Goal: Information Seeking & Learning: Learn about a topic

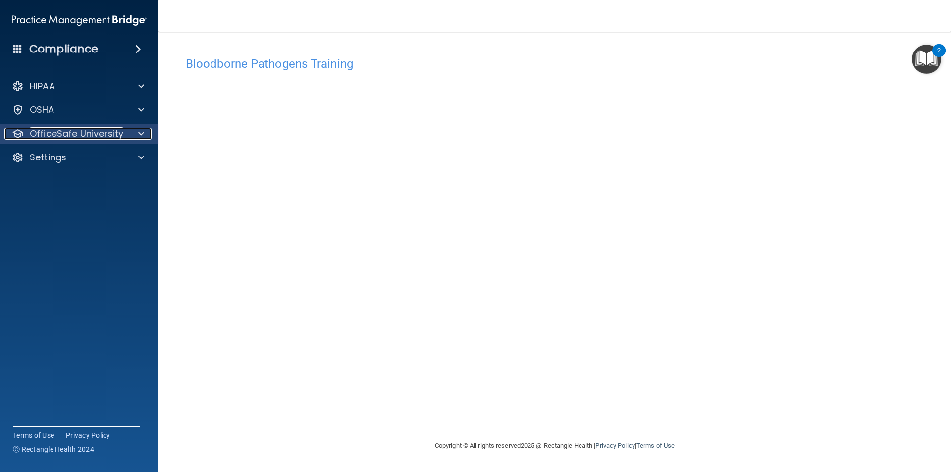
click at [122, 134] on div "OfficeSafe University" at bounding box center [65, 134] width 123 height 12
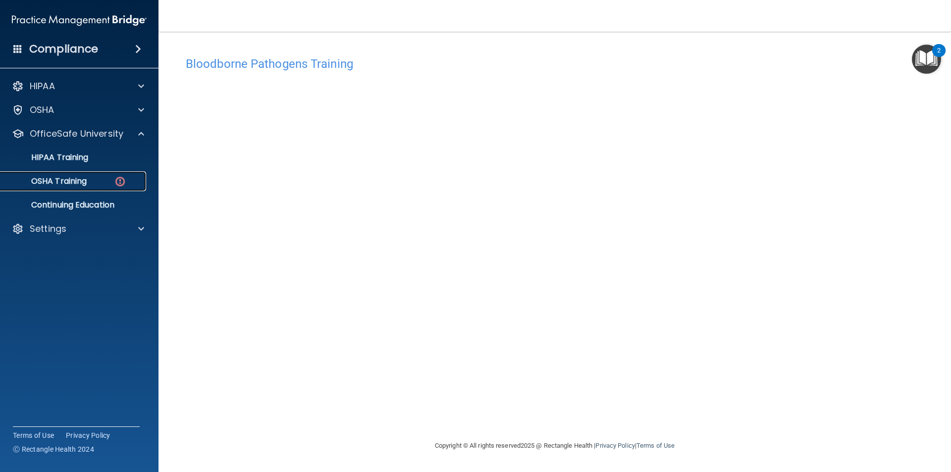
click at [120, 180] on img at bounding box center [120, 181] width 12 height 12
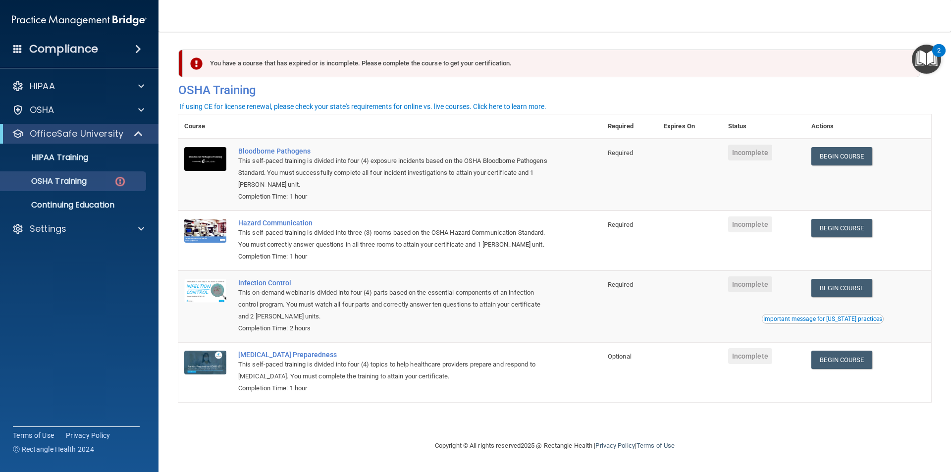
drag, startPoint x: 685, startPoint y: 191, endPoint x: 681, endPoint y: 157, distance: 34.9
click at [681, 157] on td at bounding box center [690, 175] width 64 height 72
click at [855, 155] on link "Begin Course" at bounding box center [842, 156] width 60 height 18
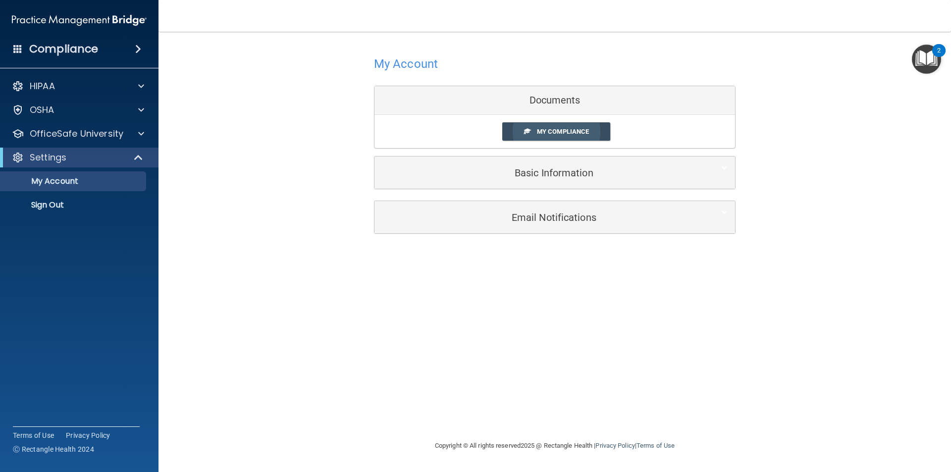
click at [549, 138] on link "My Compliance" at bounding box center [556, 131] width 109 height 18
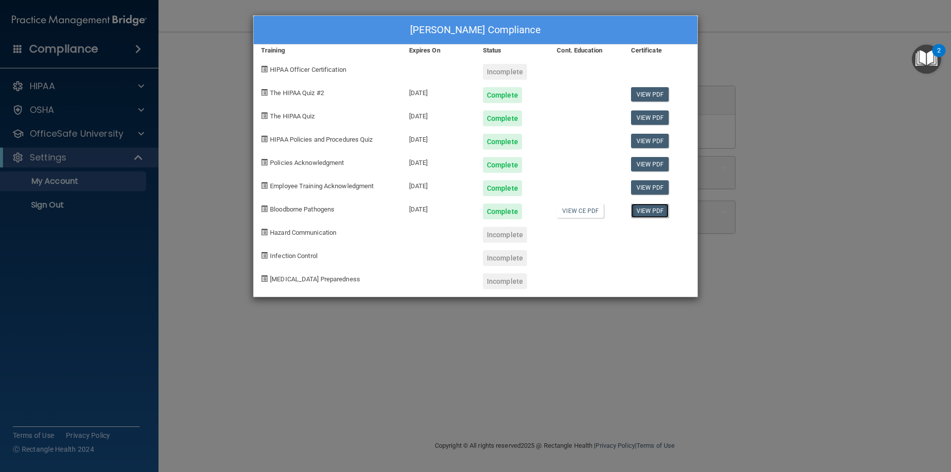
click at [660, 215] on link "View PDF" at bounding box center [650, 211] width 38 height 14
click at [285, 345] on div "[PERSON_NAME] Compliance Training Expires On Status Cont. Education Certificate…" at bounding box center [475, 236] width 951 height 472
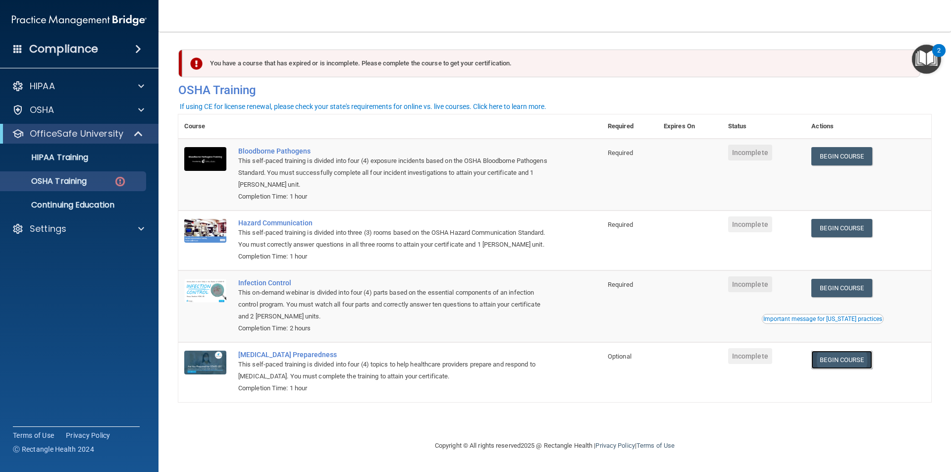
click at [839, 358] on link "Begin Course" at bounding box center [842, 360] width 60 height 18
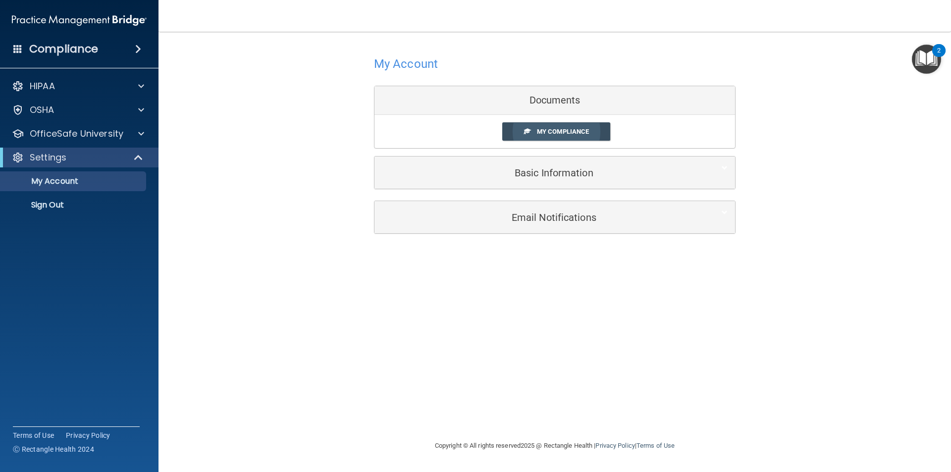
click at [555, 134] on span "My Compliance" at bounding box center [563, 131] width 52 height 7
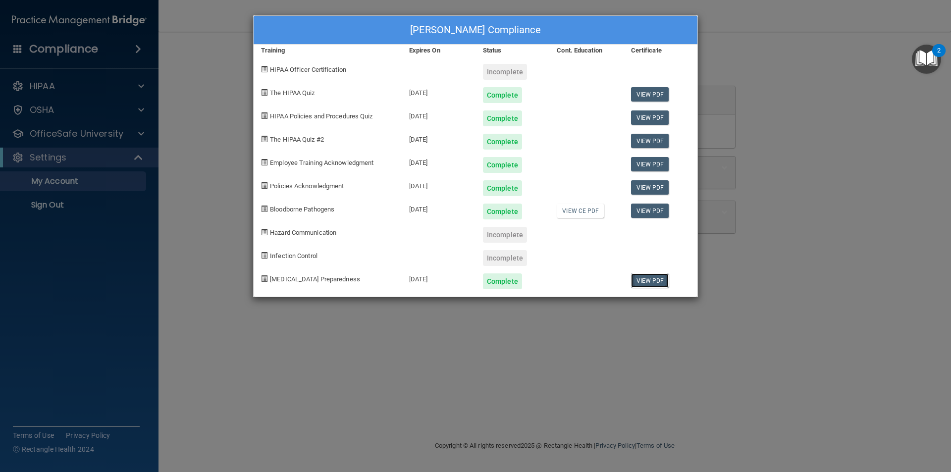
click at [654, 282] on link "View PDF" at bounding box center [650, 281] width 38 height 14
click at [612, 381] on div "Miranda Weyer's Compliance Training Expires On Status Cont. Education Certifica…" at bounding box center [475, 236] width 951 height 472
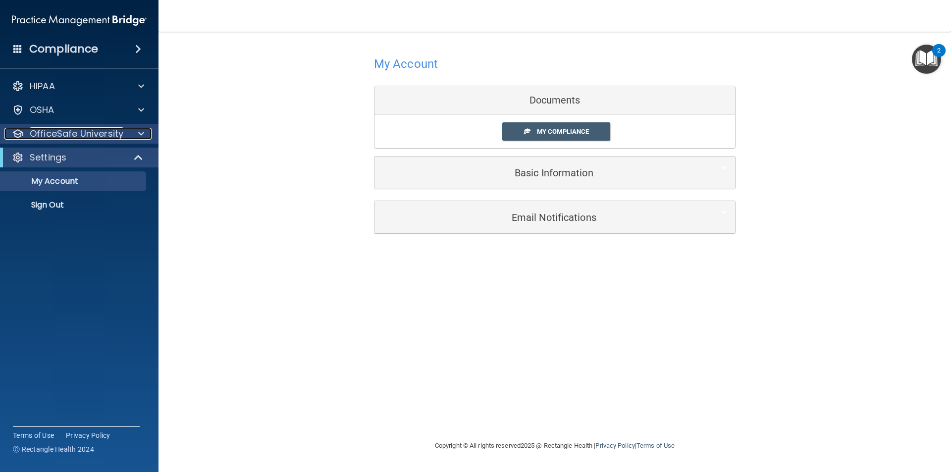
click at [77, 138] on p "OfficeSafe University" at bounding box center [77, 134] width 94 height 12
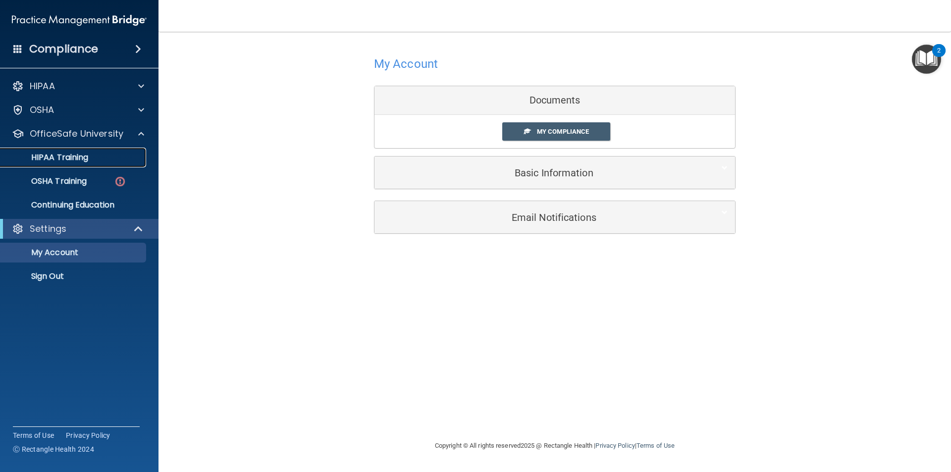
click at [70, 161] on p "HIPAA Training" at bounding box center [47, 158] width 82 height 10
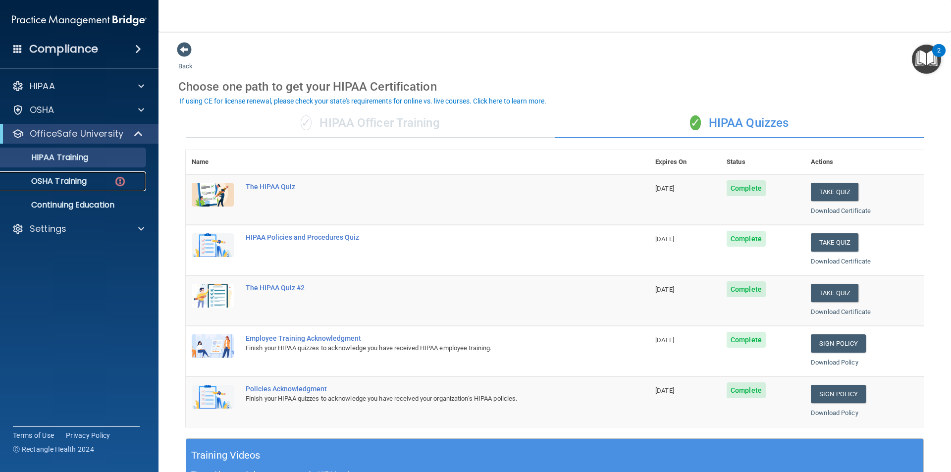
click at [65, 183] on p "OSHA Training" at bounding box center [46, 181] width 80 height 10
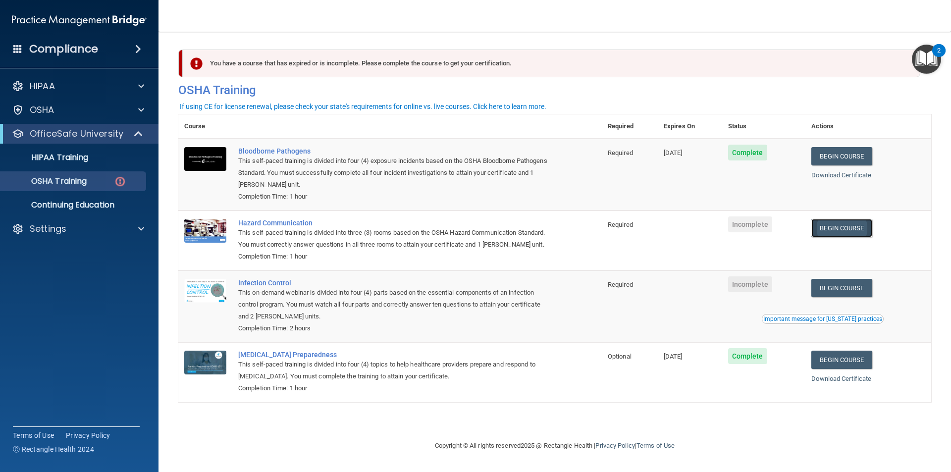
click at [851, 231] on link "Begin Course" at bounding box center [842, 228] width 60 height 18
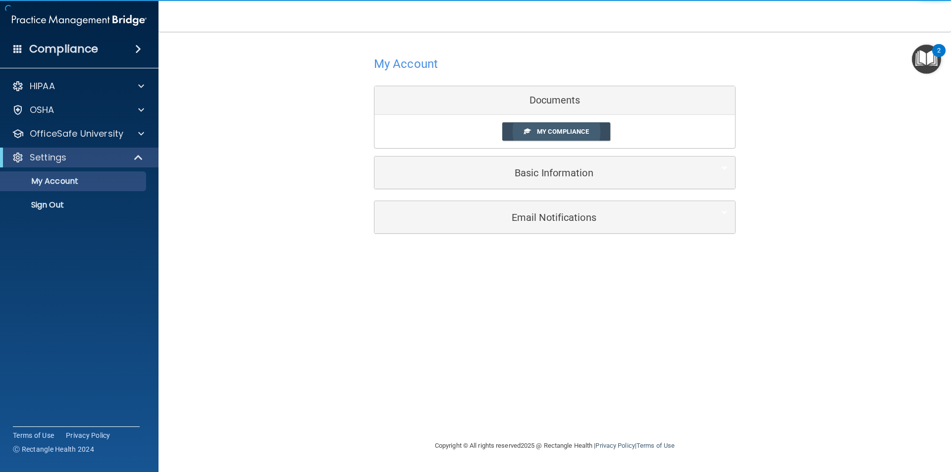
click at [533, 129] on link "My Compliance" at bounding box center [556, 131] width 109 height 18
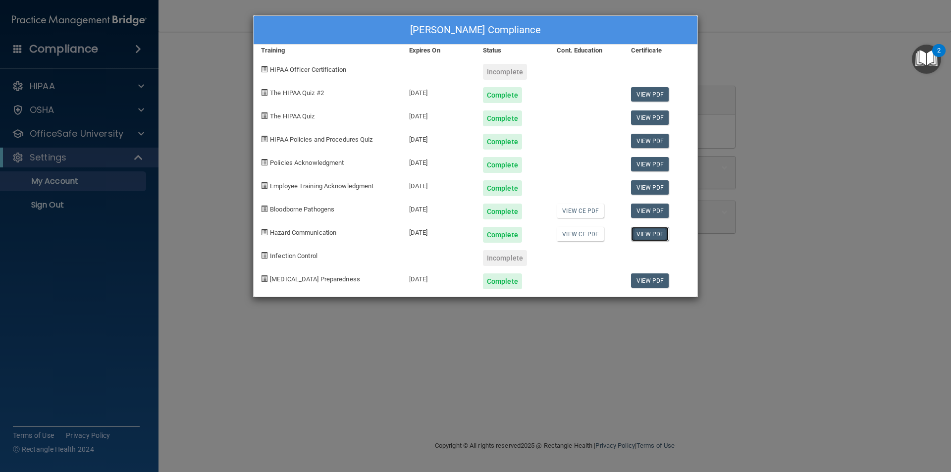
click at [646, 235] on link "View PDF" at bounding box center [650, 234] width 38 height 14
click at [424, 368] on div "Miranda Weyer's Compliance Training Expires On Status Cont. Education Certifica…" at bounding box center [475, 236] width 951 height 472
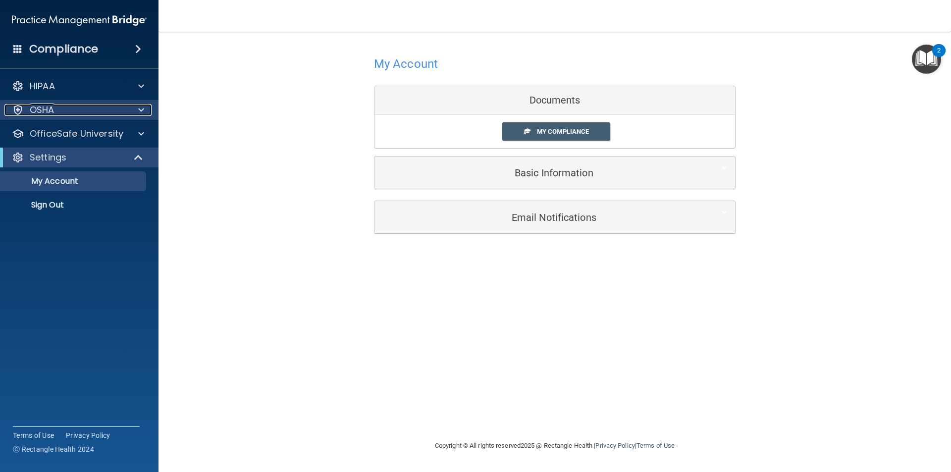
click at [121, 112] on div "OSHA" at bounding box center [65, 110] width 123 height 12
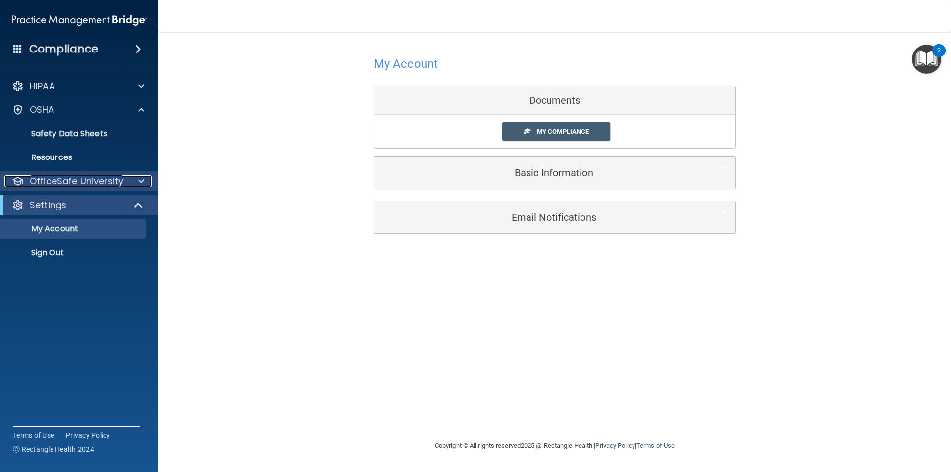
click at [113, 184] on p "OfficeSafe University" at bounding box center [77, 181] width 94 height 12
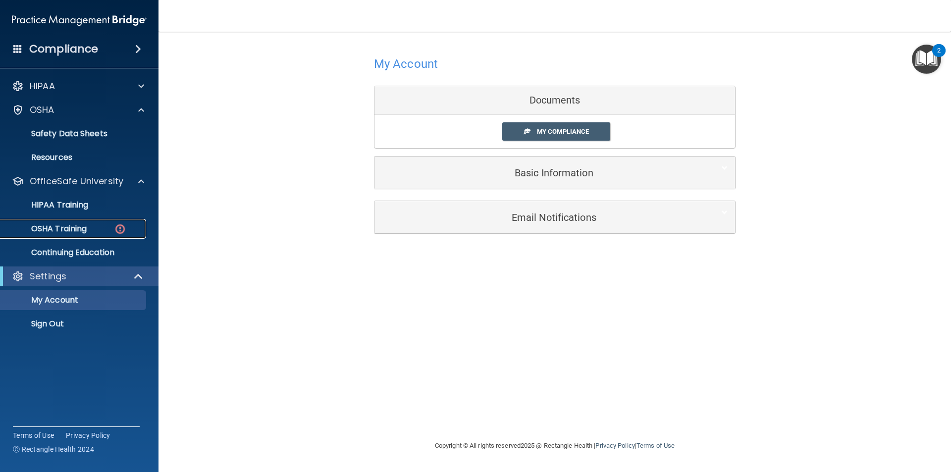
click at [119, 230] on img at bounding box center [120, 229] width 12 height 12
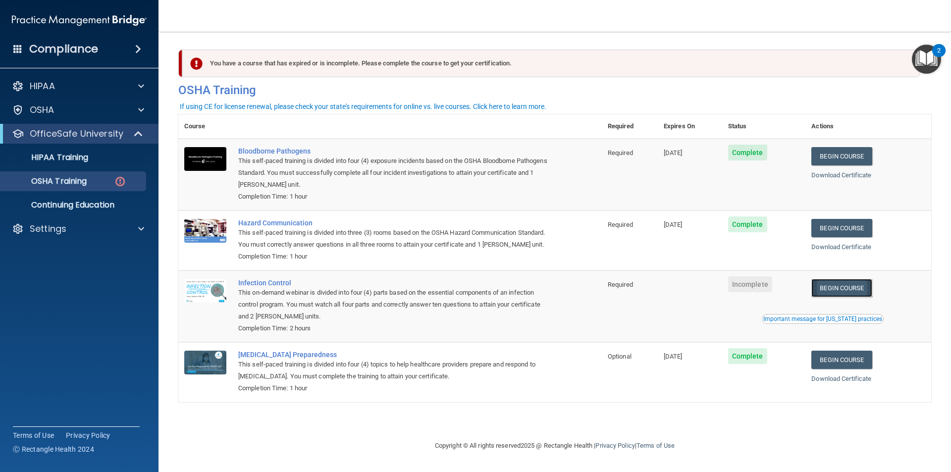
click at [849, 289] on link "Begin Course" at bounding box center [842, 288] width 60 height 18
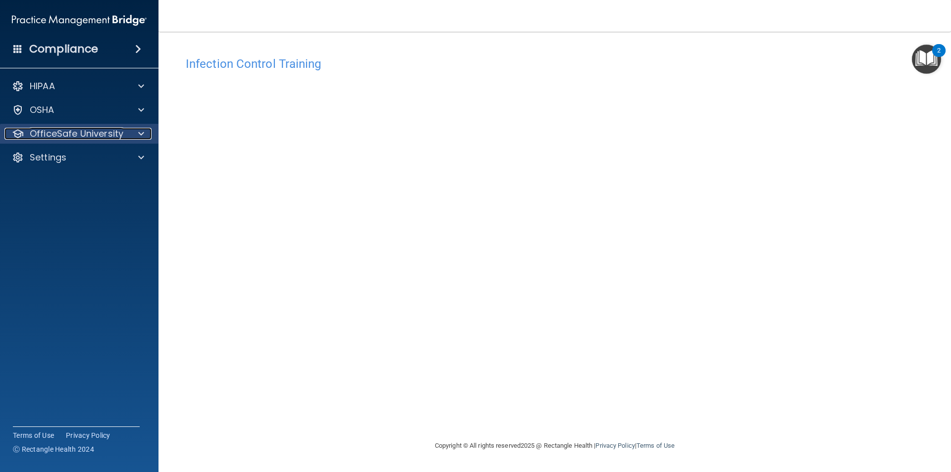
click at [86, 132] on p "OfficeSafe University" at bounding box center [77, 134] width 94 height 12
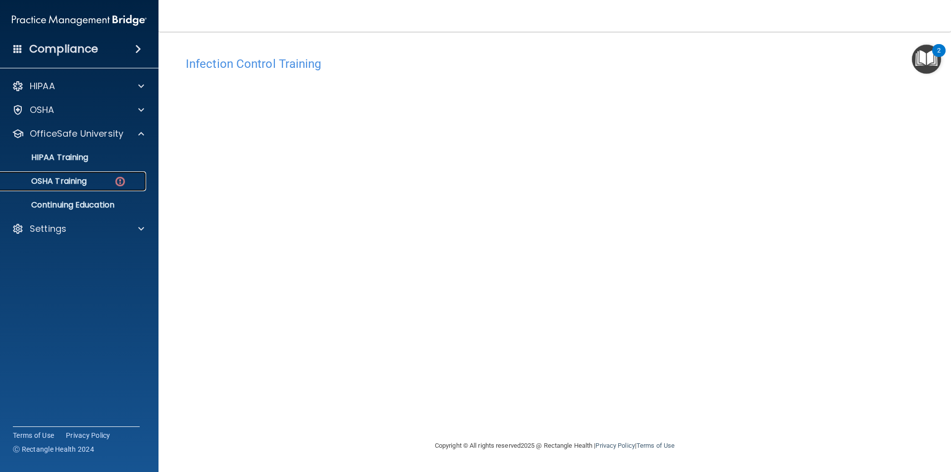
click at [98, 185] on div "OSHA Training" at bounding box center [73, 181] width 135 height 10
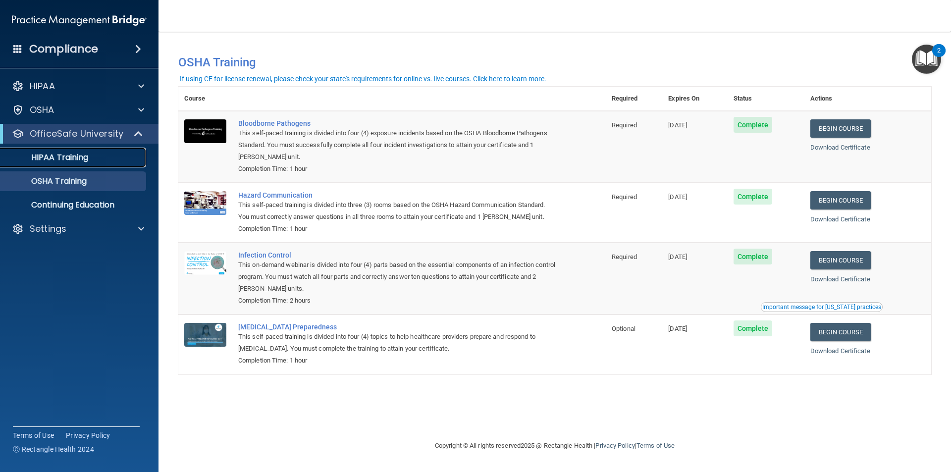
click at [83, 159] on p "HIPAA Training" at bounding box center [47, 158] width 82 height 10
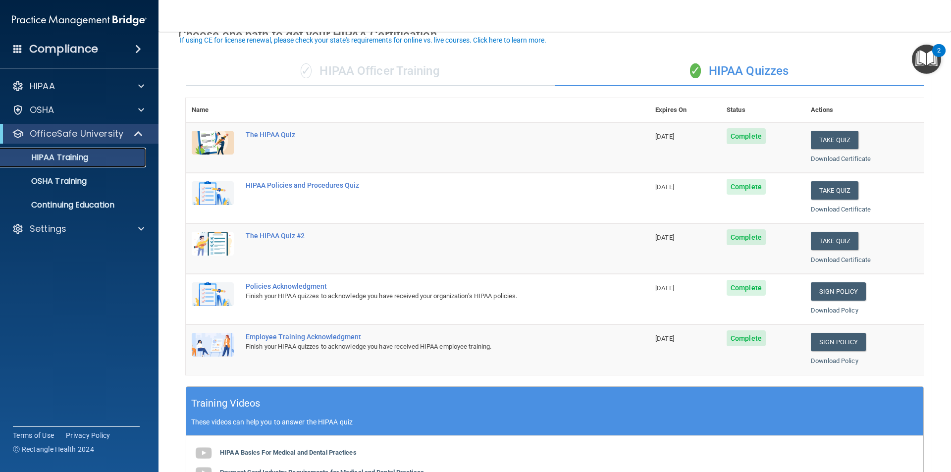
scroll to position [51, 0]
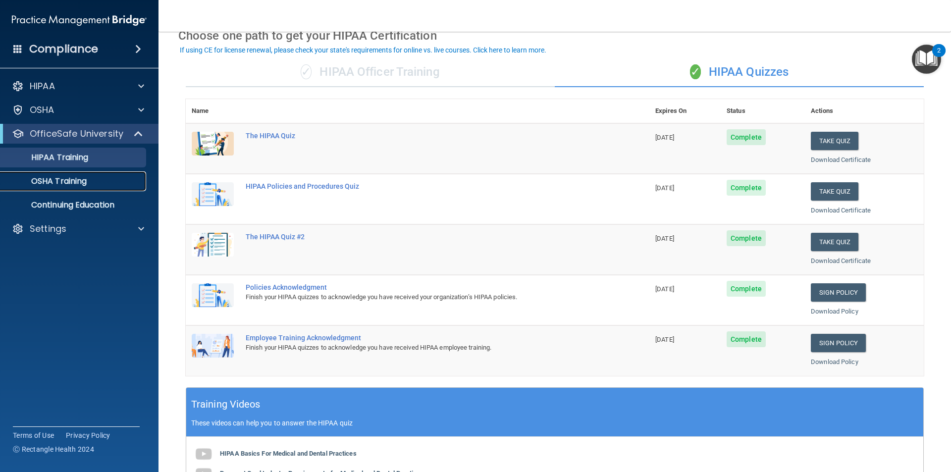
click at [44, 182] on p "OSHA Training" at bounding box center [46, 181] width 80 height 10
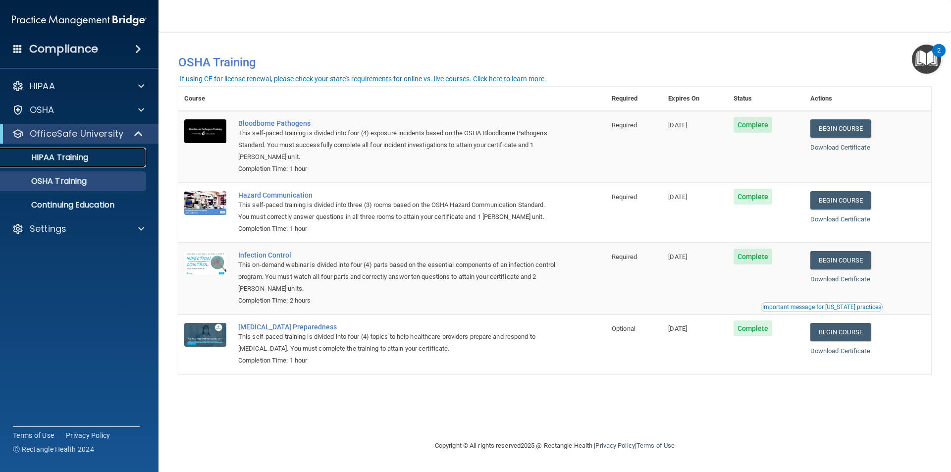
click at [50, 159] on p "HIPAA Training" at bounding box center [47, 158] width 82 height 10
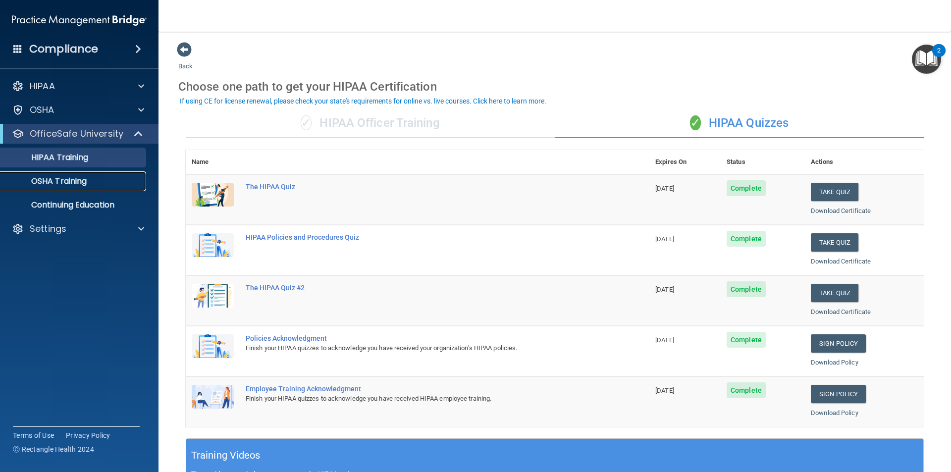
click at [53, 179] on p "OSHA Training" at bounding box center [46, 181] width 80 height 10
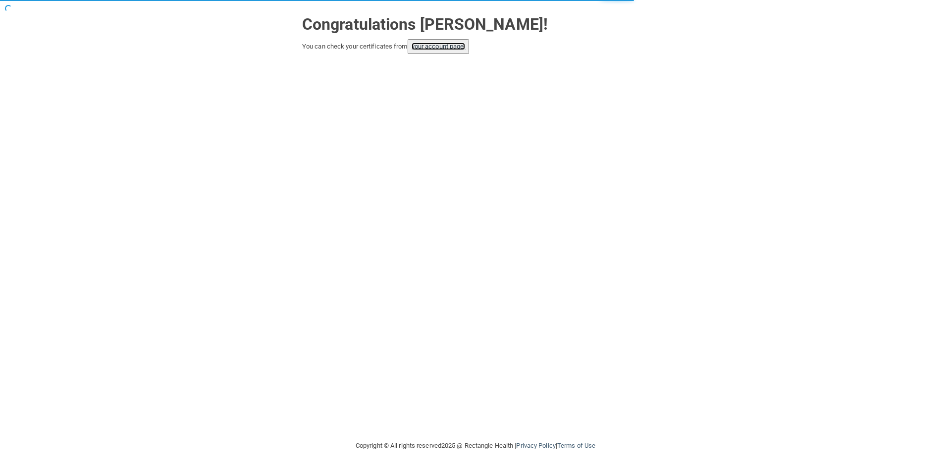
click at [453, 48] on link "your account page!" at bounding box center [439, 46] width 54 height 7
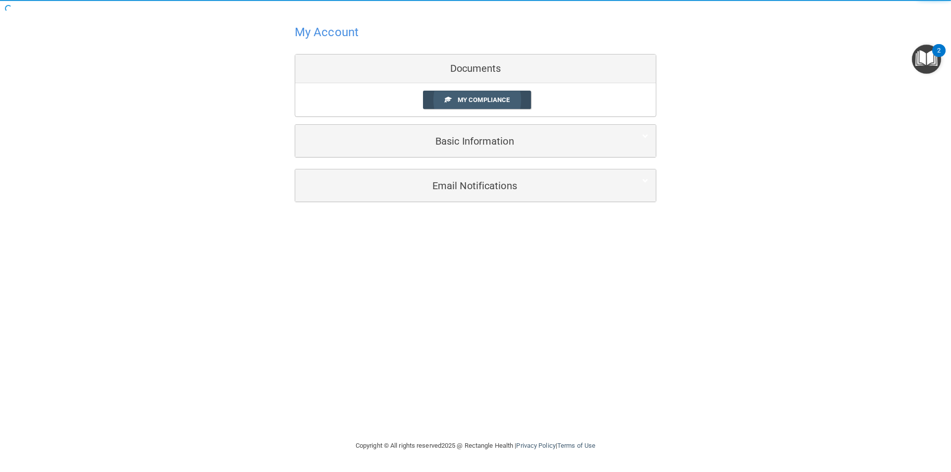
click at [453, 102] on link "My Compliance" at bounding box center [477, 100] width 109 height 18
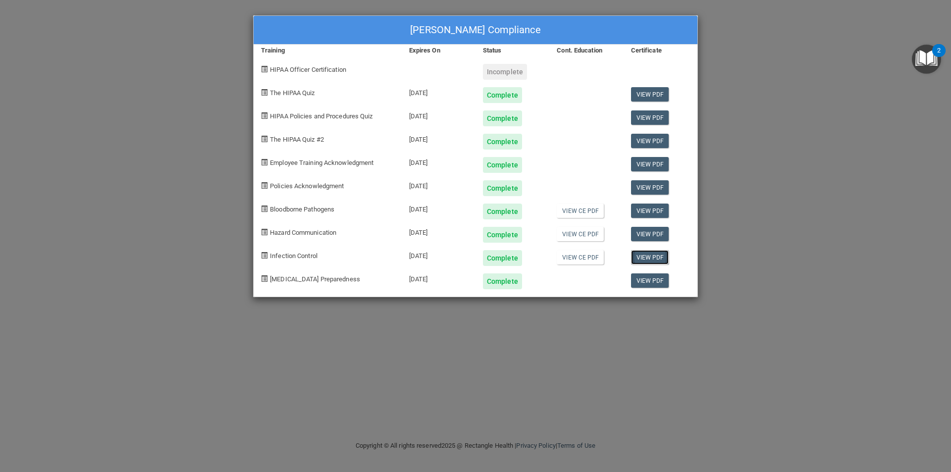
click at [645, 256] on link "View PDF" at bounding box center [650, 257] width 38 height 14
